Goal: Information Seeking & Learning: Check status

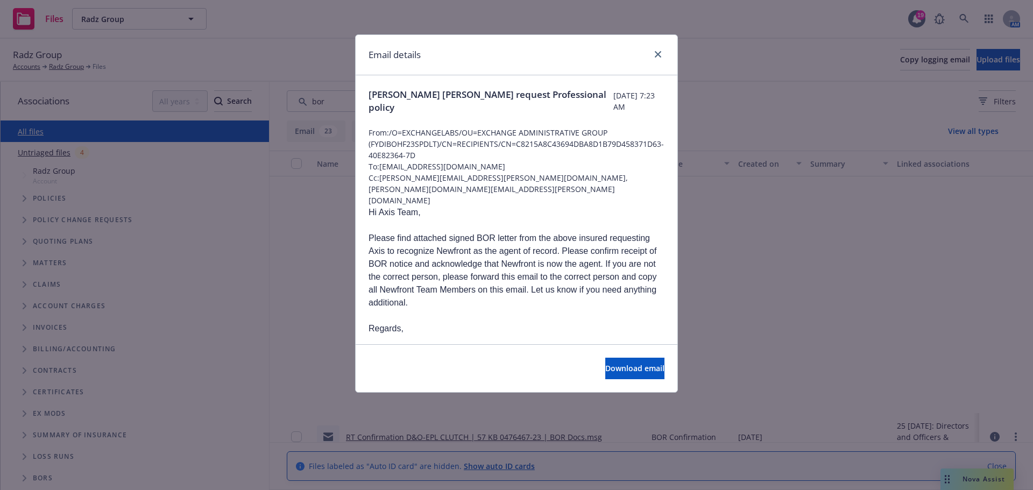
scroll to position [323, 0]
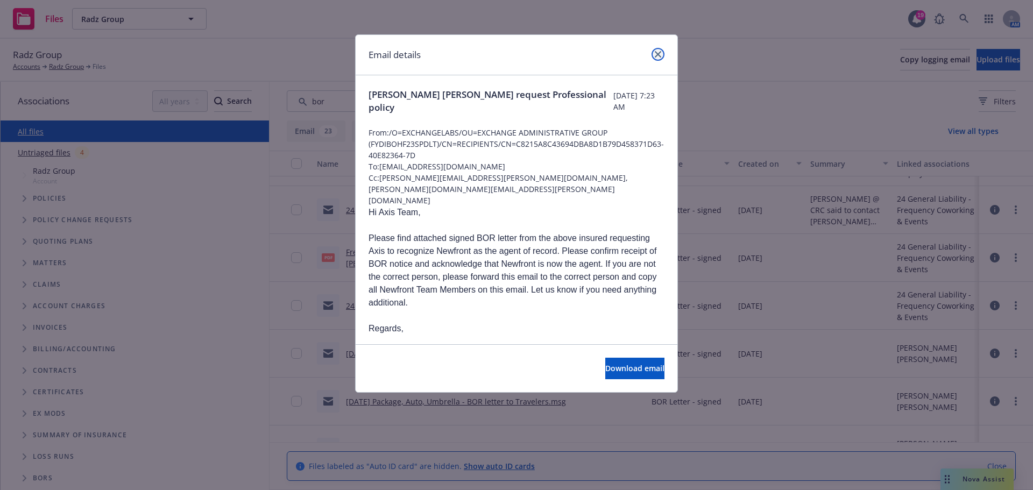
click at [656, 55] on icon "close" at bounding box center [657, 54] width 6 height 6
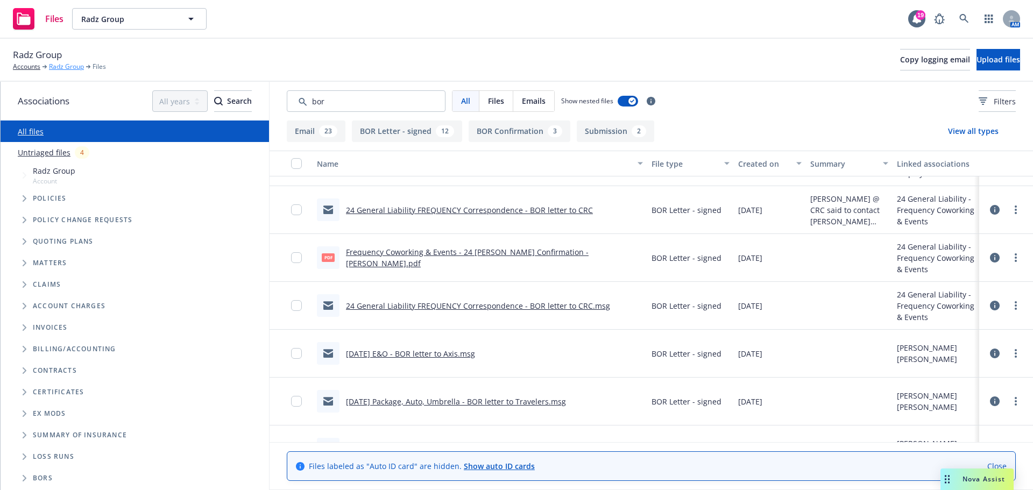
click at [56, 67] on link "Radz Group" at bounding box center [66, 67] width 35 height 10
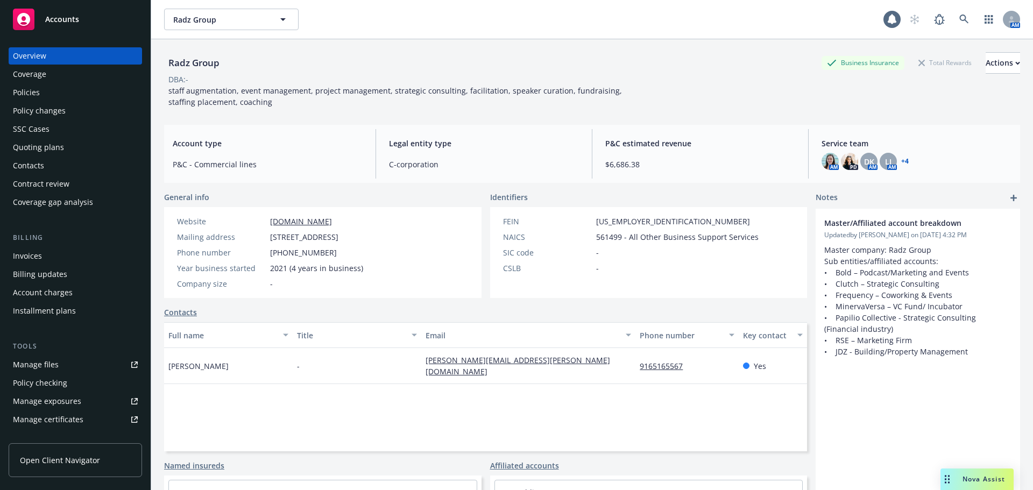
click at [36, 93] on div "Policies" at bounding box center [26, 92] width 27 height 17
